Goal: Information Seeking & Learning: Learn about a topic

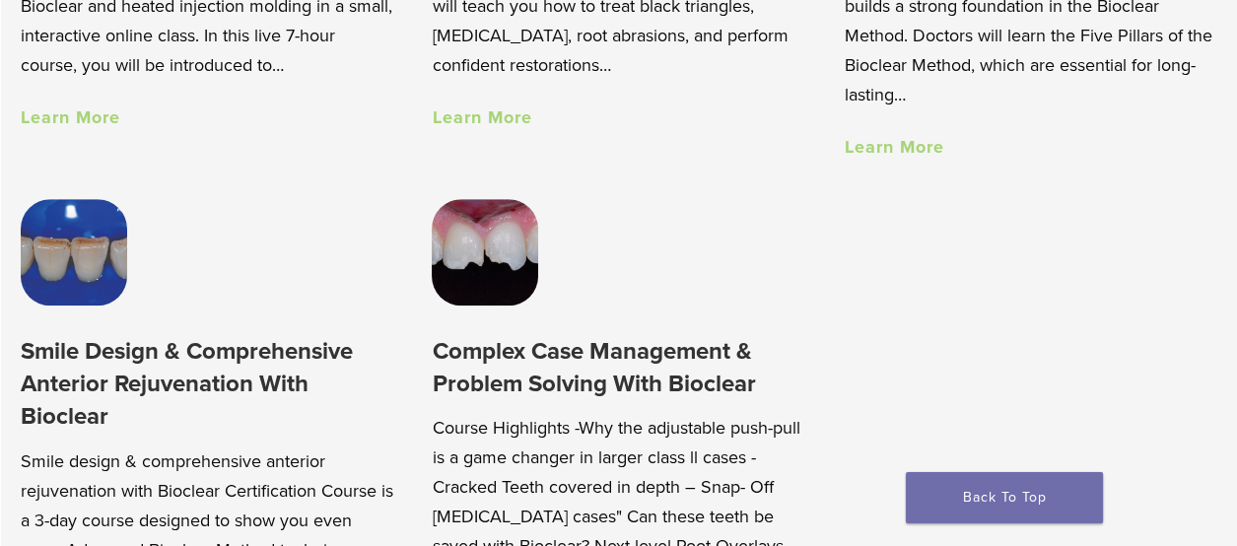
scroll to position [1514, 0]
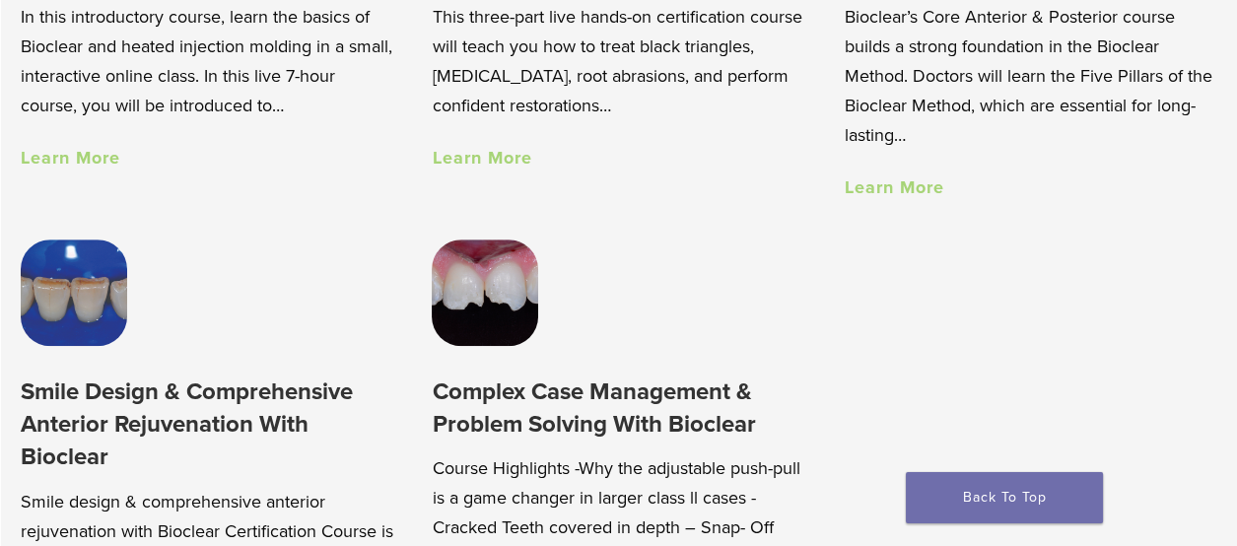
click at [886, 190] on link "Learn More" at bounding box center [894, 187] width 100 height 22
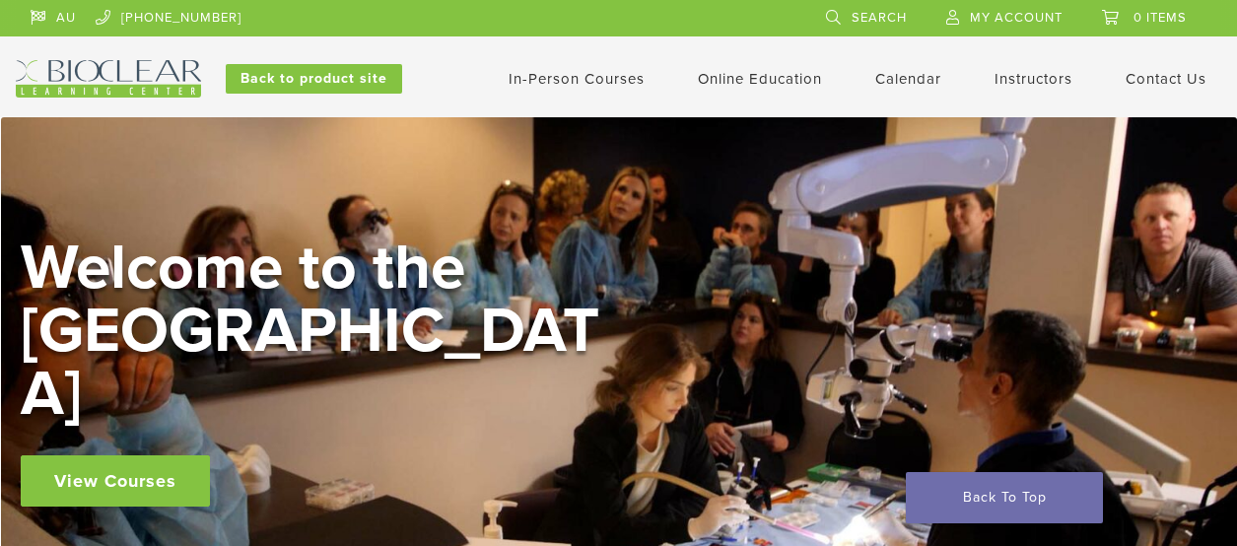
scroll to position [1344, 0]
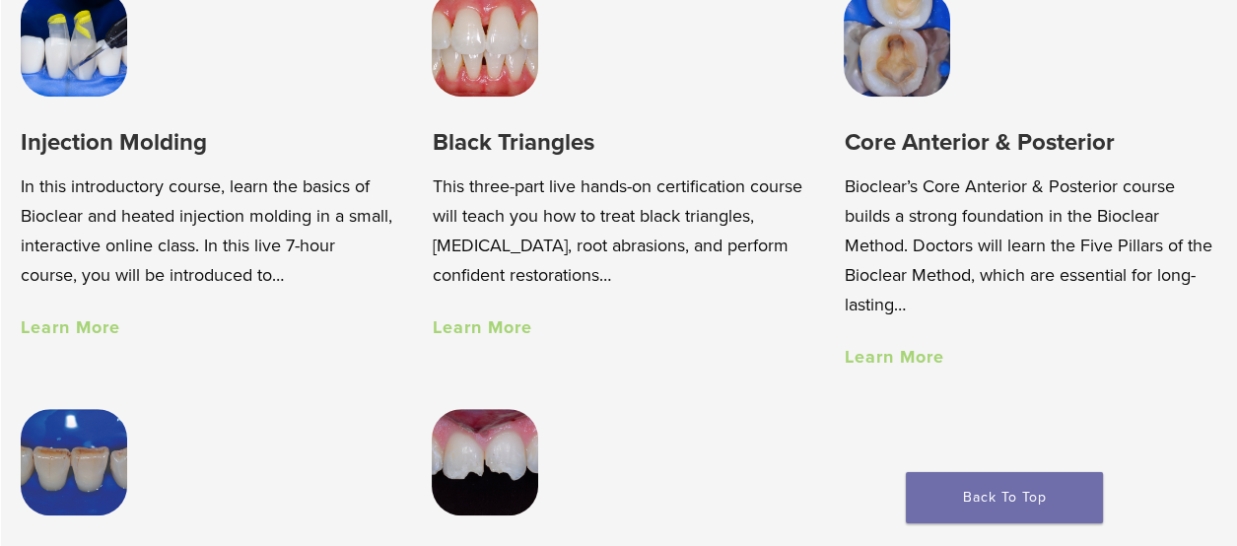
click at [470, 327] on link "Learn More" at bounding box center [482, 328] width 100 height 22
